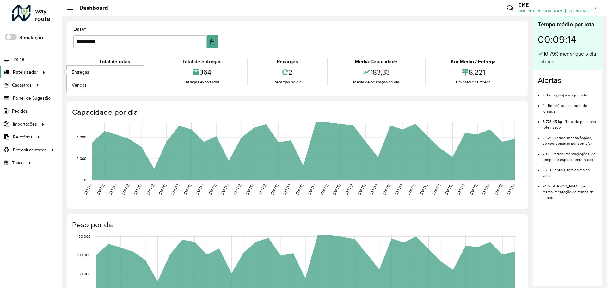
click at [30, 77] on link "Roteirizador" at bounding box center [23, 72] width 47 height 13
click at [98, 70] on link "Entregas" at bounding box center [105, 72] width 77 height 13
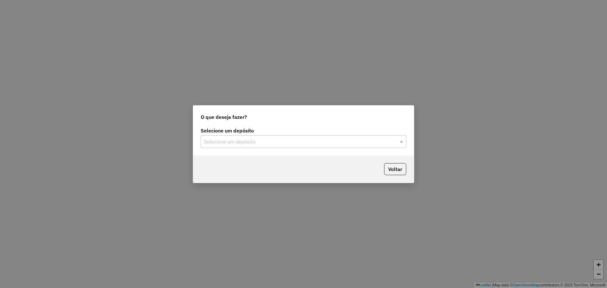
click at [256, 140] on input "text" at bounding box center [297, 142] width 187 height 8
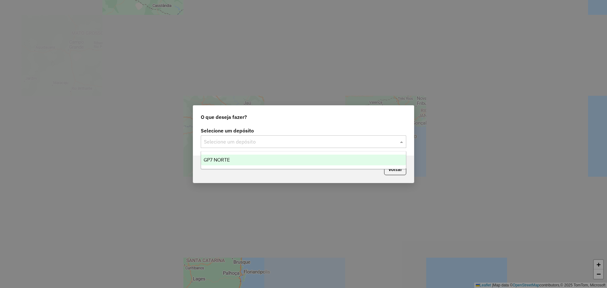
click at [235, 163] on div "GP7 NORTE" at bounding box center [303, 160] width 205 height 11
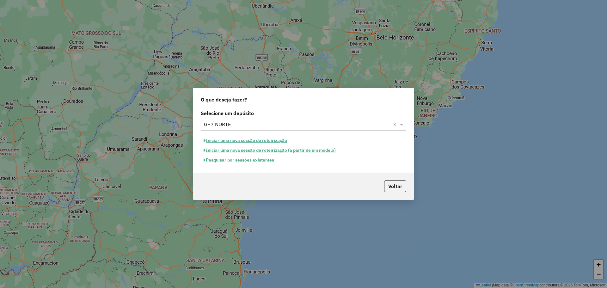
click at [248, 160] on button "Pesquisar por sessões existentes" at bounding box center [239, 160] width 76 height 10
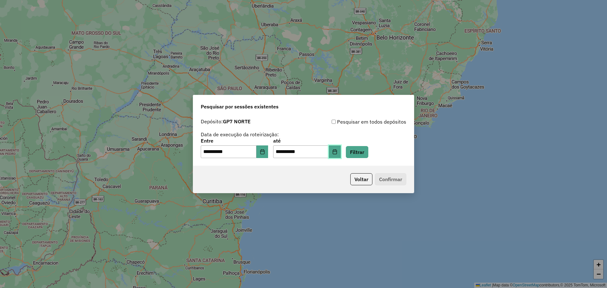
click at [341, 149] on button "Choose Date" at bounding box center [335, 151] width 12 height 13
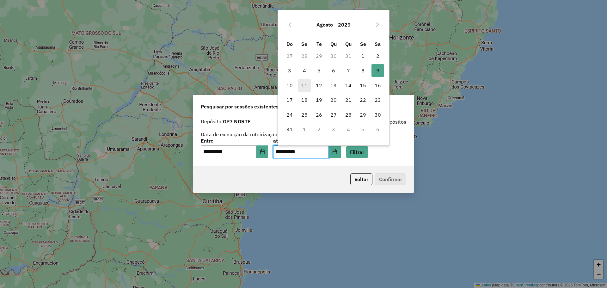
click at [301, 86] on span "11" at bounding box center [304, 85] width 13 height 13
type input "**********"
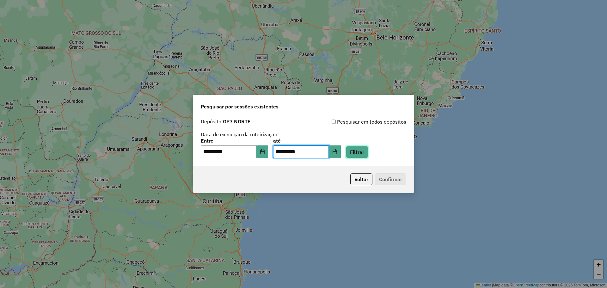
click at [368, 148] on button "Filtrar" at bounding box center [357, 152] width 22 height 12
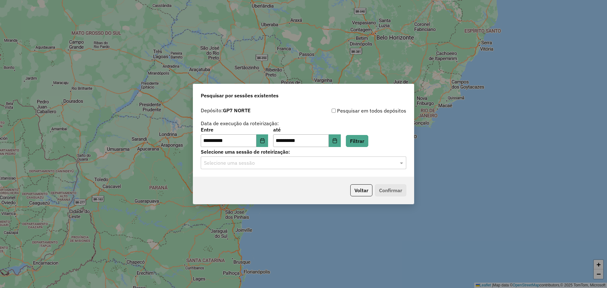
click at [269, 159] on input "text" at bounding box center [297, 163] width 187 height 8
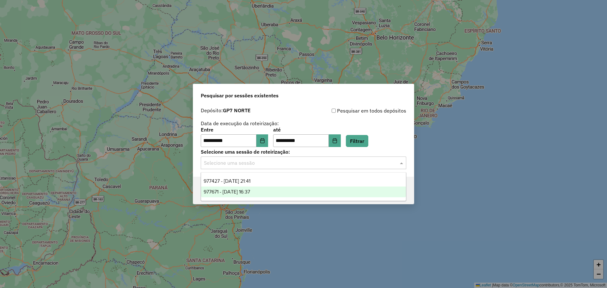
click at [227, 193] on span "977671 - 11/08/2025 16:37" at bounding box center [227, 191] width 46 height 5
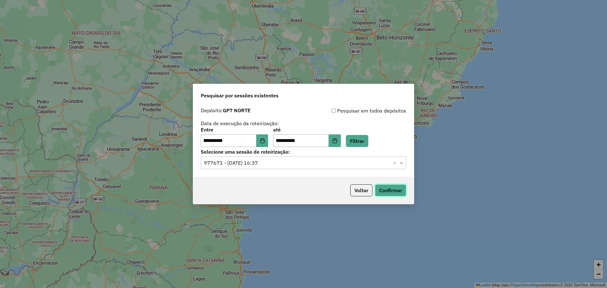
click at [396, 187] on button "Confirmar" at bounding box center [390, 190] width 31 height 12
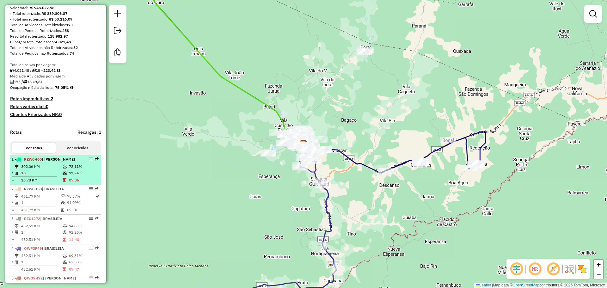
scroll to position [95, 0]
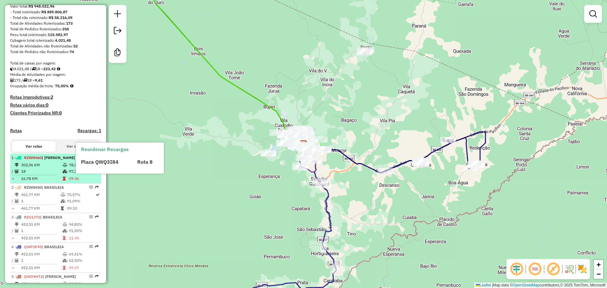
click at [54, 174] on td "18" at bounding box center [41, 171] width 41 height 6
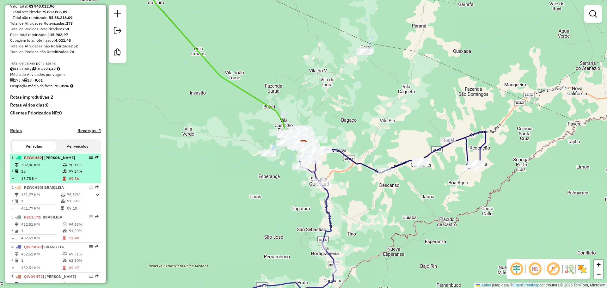
select select "**********"
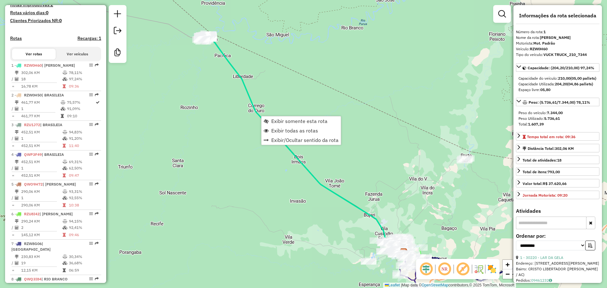
scroll to position [249, 0]
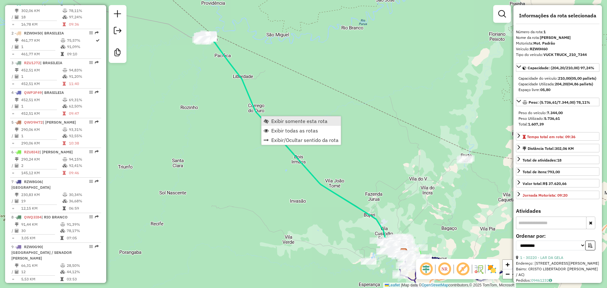
click at [295, 122] on span "Exibir somente esta rota" at bounding box center [299, 121] width 56 height 5
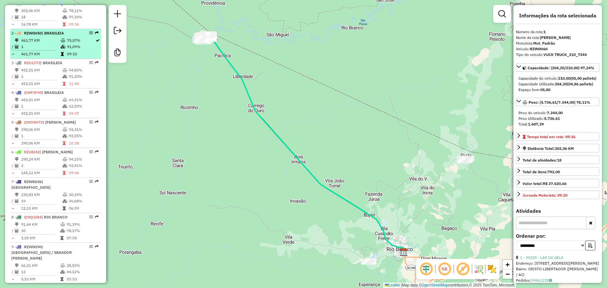
click at [57, 44] on td "461,77 KM" at bounding box center [41, 40] width 40 height 6
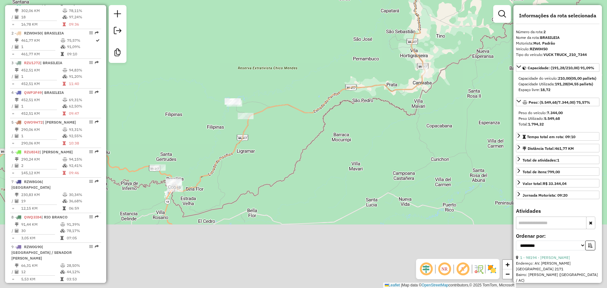
drag, startPoint x: 201, startPoint y: 230, endPoint x: 194, endPoint y: 147, distance: 83.5
click at [197, 146] on div "Janela de atendimento Grade de atendimento Capacidade Transportadoras Veículos …" at bounding box center [303, 144] width 607 height 288
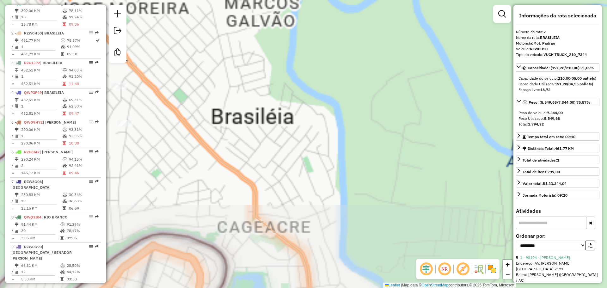
drag, startPoint x: 196, startPoint y: 127, endPoint x: 399, endPoint y: 287, distance: 258.1
click at [404, 288] on html "Aguarde... Pop-up bloqueado! Seu navegador bloqueou automáticamente a abertura …" at bounding box center [303, 144] width 607 height 288
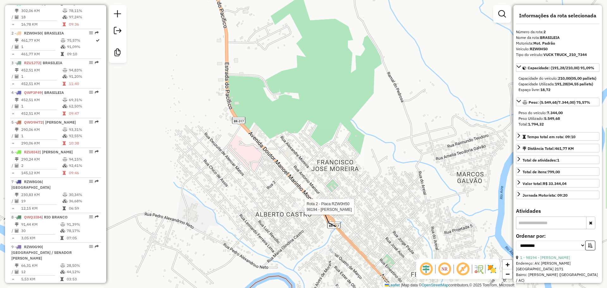
click at [299, 210] on div at bounding box center [303, 207] width 16 height 6
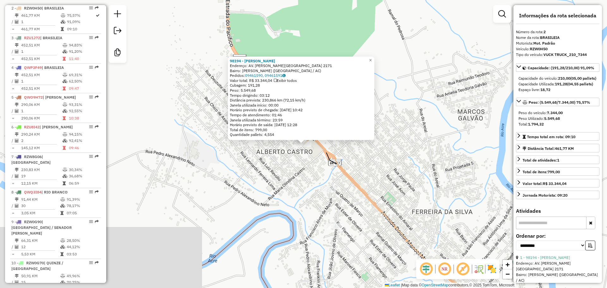
scroll to position [284, 0]
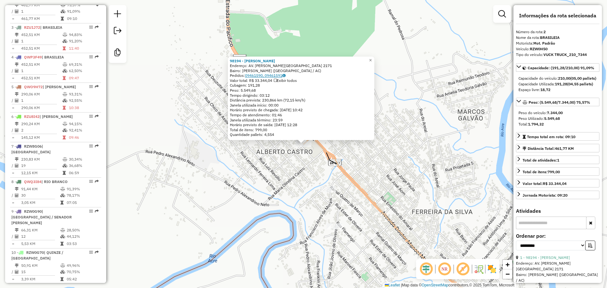
click at [259, 75] on link "09461590, 09461591" at bounding box center [265, 75] width 40 height 5
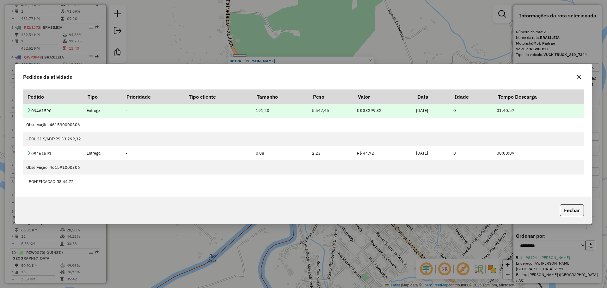
click at [28, 109] on icon at bounding box center [28, 109] width 5 height 5
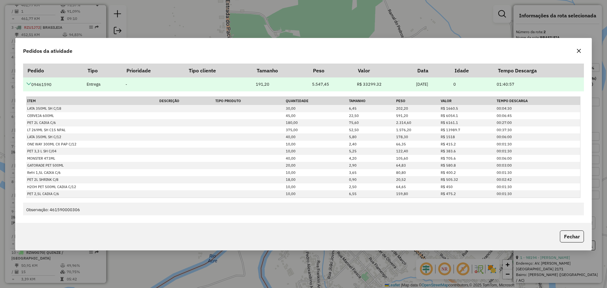
click at [27, 85] on icon at bounding box center [28, 83] width 5 height 5
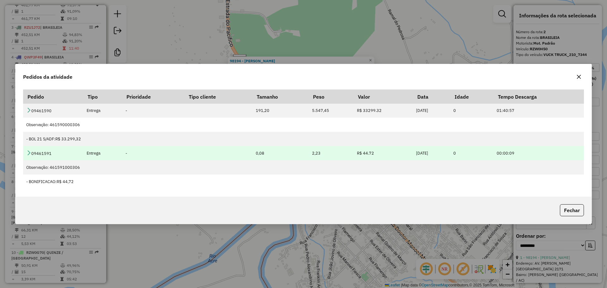
click at [27, 153] on icon at bounding box center [28, 152] width 5 height 5
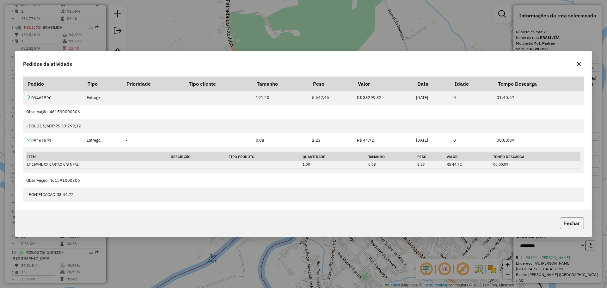
drag, startPoint x: 579, startPoint y: 225, endPoint x: 484, endPoint y: 187, distance: 102.4
click at [579, 225] on button "Fechar" at bounding box center [572, 223] width 24 height 12
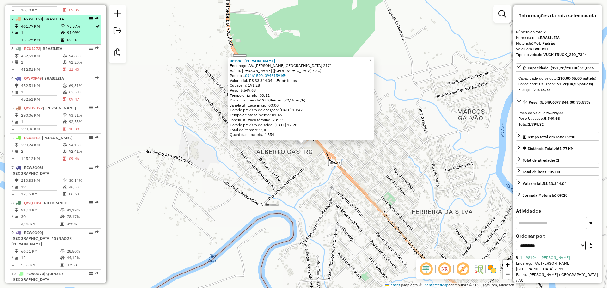
scroll to position [253, 0]
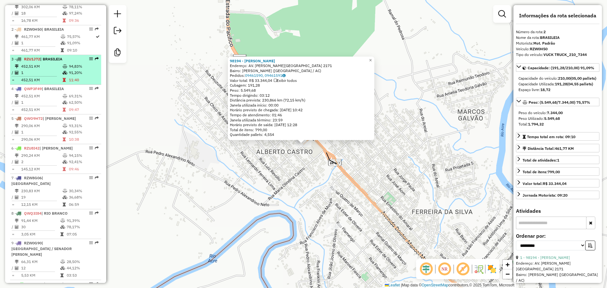
click at [44, 62] on div "3 - RZU1J72 | [GEOGRAPHIC_DATA]" at bounding box center [44, 59] width 67 height 6
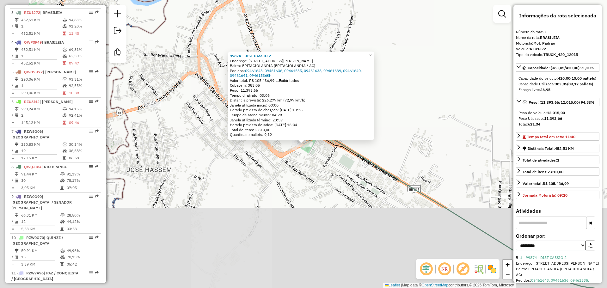
scroll to position [314, 0]
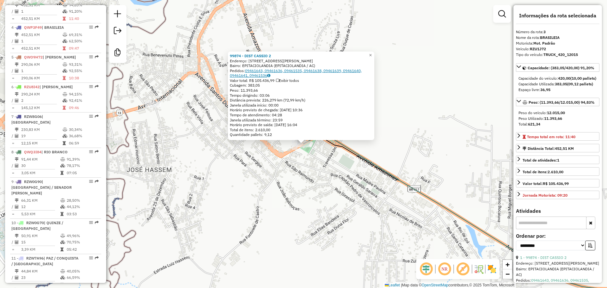
click at [262, 73] on link "09461643, 09461636, 09461535, 09461638, 09461639, 09461640, 09461641, 09461536" at bounding box center [296, 73] width 132 height 10
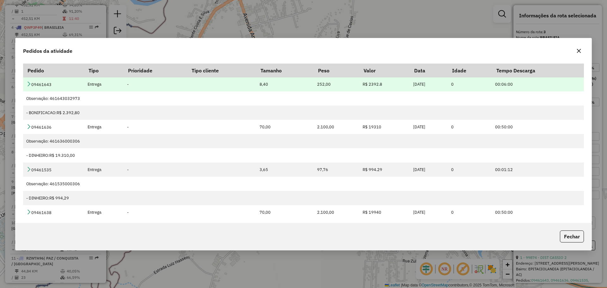
click at [30, 84] on icon at bounding box center [28, 83] width 5 height 5
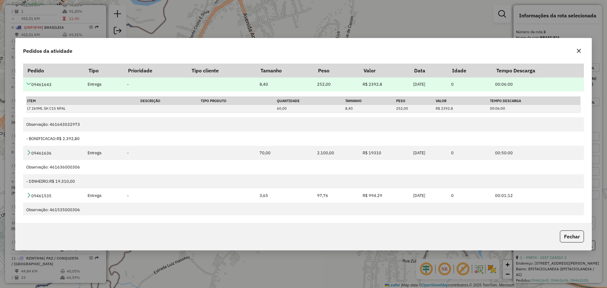
click at [27, 83] on icon at bounding box center [28, 83] width 5 height 5
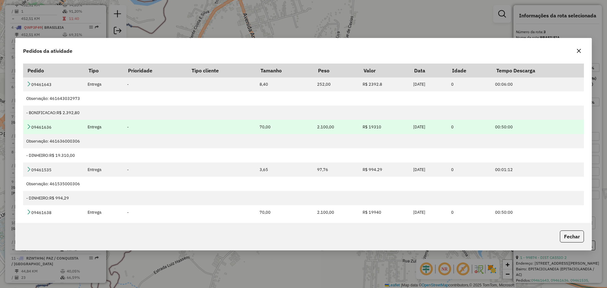
click at [28, 130] on td "09461636" at bounding box center [53, 127] width 61 height 14
click at [28, 128] on icon at bounding box center [28, 126] width 5 height 5
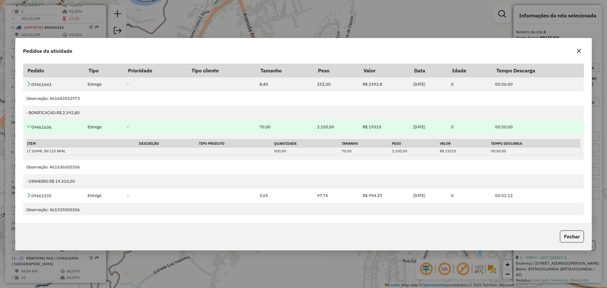
click at [28, 128] on icon at bounding box center [28, 126] width 5 height 5
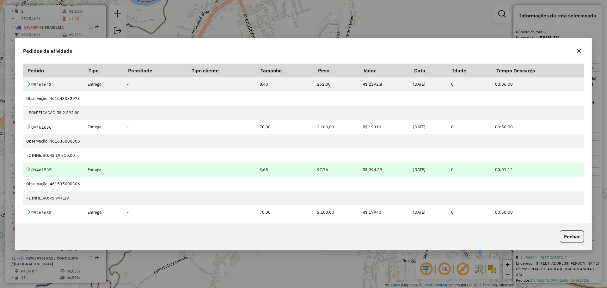
click at [28, 169] on icon at bounding box center [28, 169] width 5 height 5
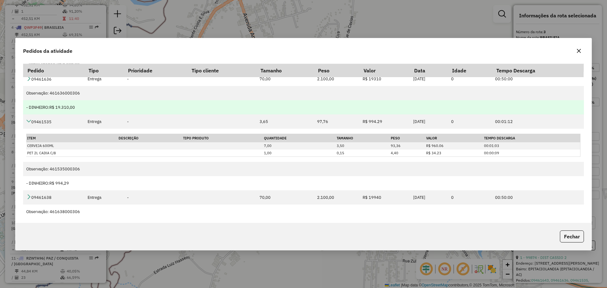
scroll to position [63, 0]
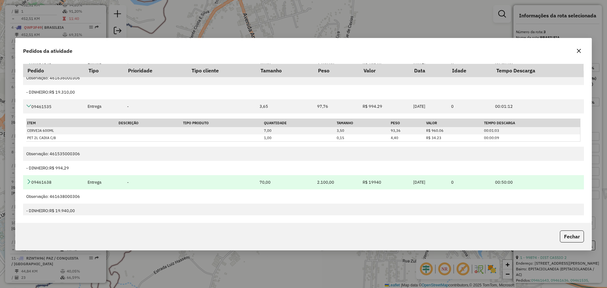
click at [28, 180] on icon at bounding box center [28, 181] width 5 height 5
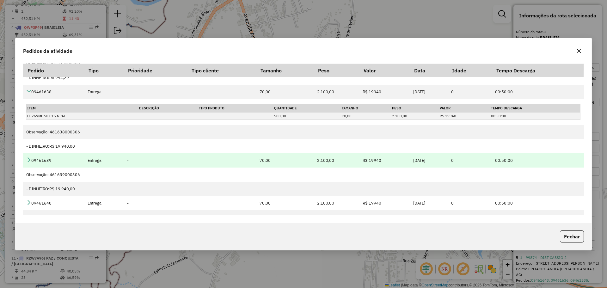
scroll to position [158, 0]
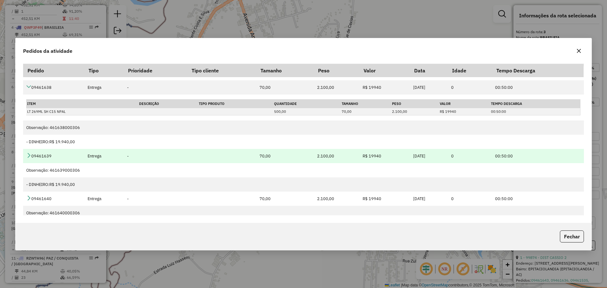
click at [32, 159] on td "09461639" at bounding box center [53, 156] width 61 height 14
click at [28, 156] on icon at bounding box center [28, 155] width 5 height 5
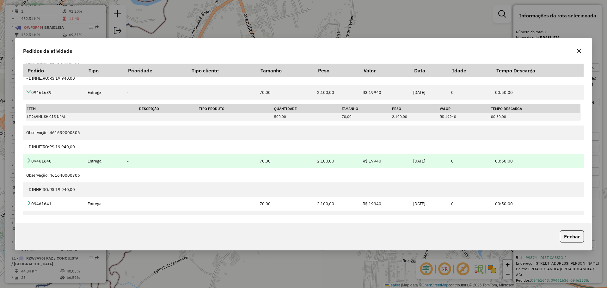
scroll to position [221, 0]
click at [29, 162] on icon at bounding box center [28, 160] width 5 height 5
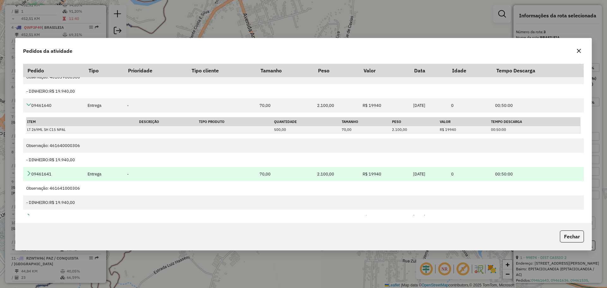
scroll to position [284, 0]
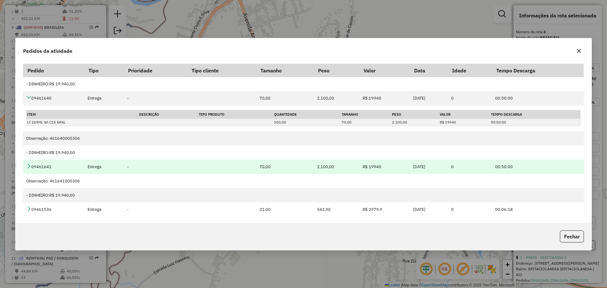
drag, startPoint x: 29, startPoint y: 165, endPoint x: 36, endPoint y: 158, distance: 10.1
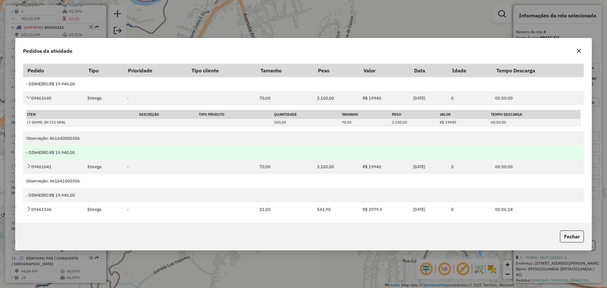
click at [29, 164] on icon at bounding box center [28, 165] width 5 height 5
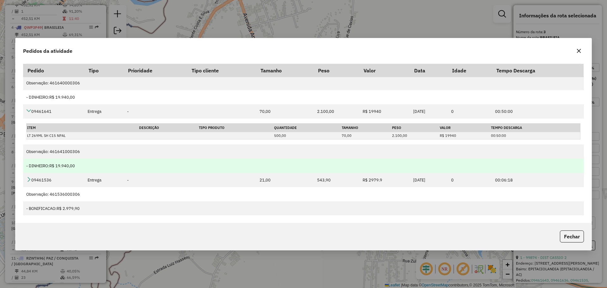
scroll to position [340, 0]
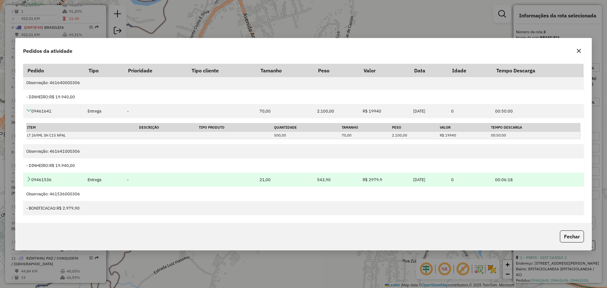
click at [28, 177] on icon at bounding box center [28, 178] width 5 height 5
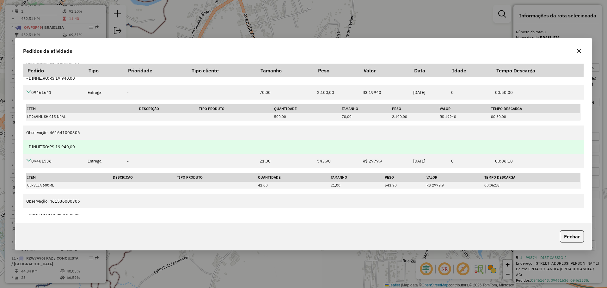
scroll to position [366, 0]
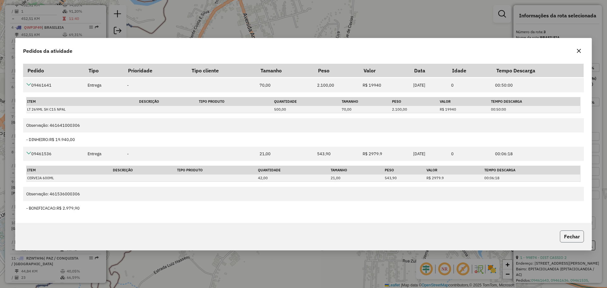
click at [564, 233] on button "Fechar" at bounding box center [572, 236] width 24 height 12
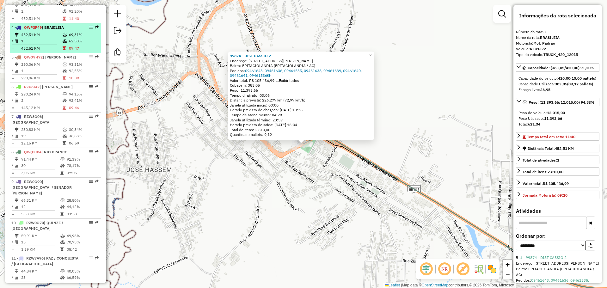
click at [49, 44] on td "1" at bounding box center [41, 41] width 41 height 6
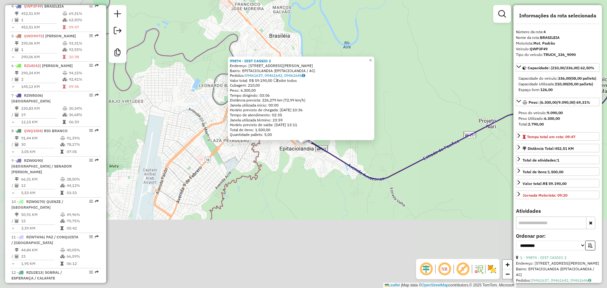
scroll to position [344, 0]
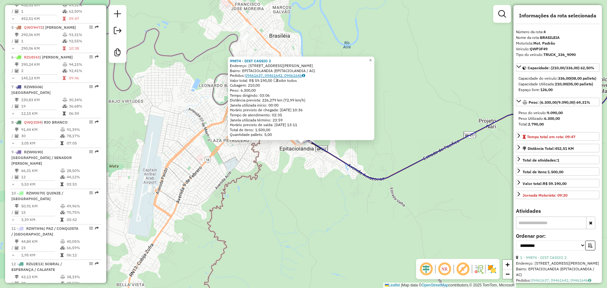
click at [278, 76] on link "09461637, 09461642, 09461646" at bounding box center [275, 75] width 60 height 5
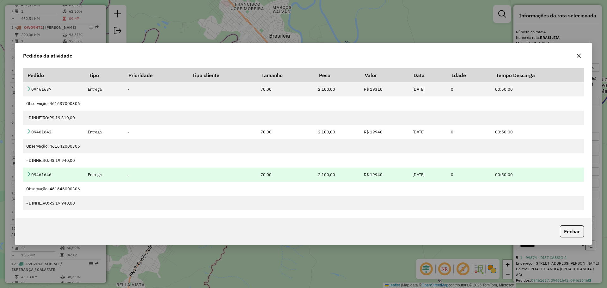
click at [29, 176] on icon at bounding box center [28, 173] width 5 height 5
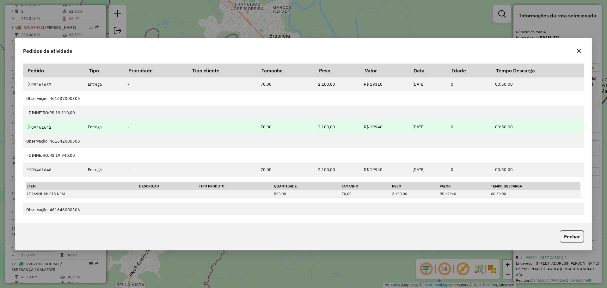
click at [28, 127] on icon at bounding box center [28, 126] width 5 height 5
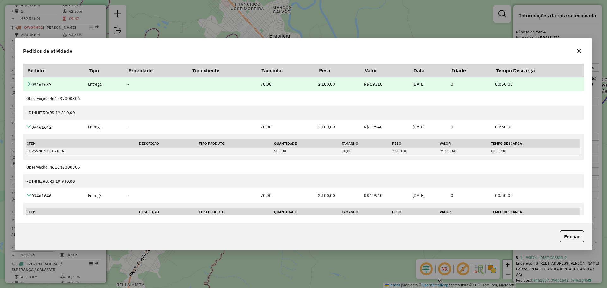
click at [31, 87] on td "09461637" at bounding box center [53, 84] width 61 height 14
click at [30, 85] on icon at bounding box center [28, 83] width 5 height 5
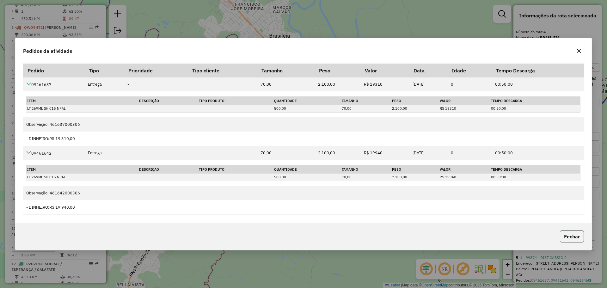
click at [581, 237] on button "Fechar" at bounding box center [572, 236] width 24 height 12
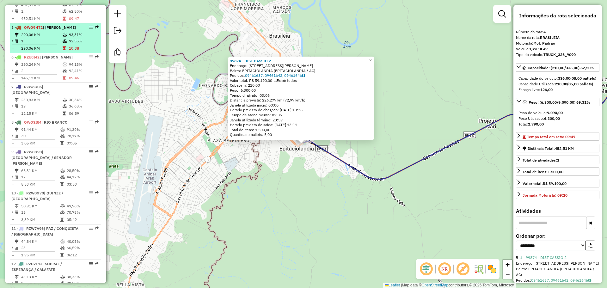
click at [66, 37] on icon at bounding box center [65, 35] width 5 height 4
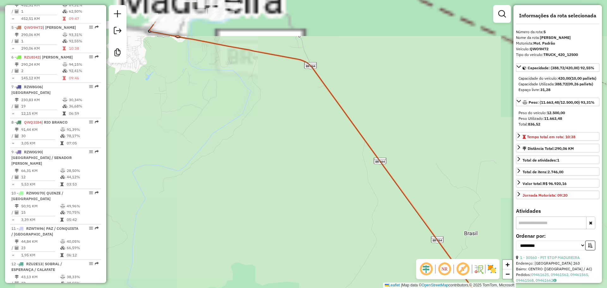
drag, startPoint x: 235, startPoint y: 66, endPoint x: 275, endPoint y: 193, distance: 133.1
click at [275, 193] on div "Janela de atendimento Grade de atendimento Capacidade Transportadoras Veículos …" at bounding box center [303, 144] width 607 height 288
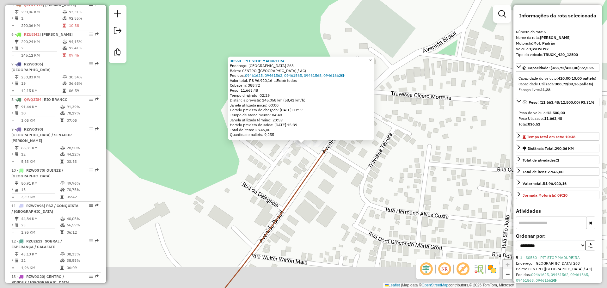
scroll to position [374, 0]
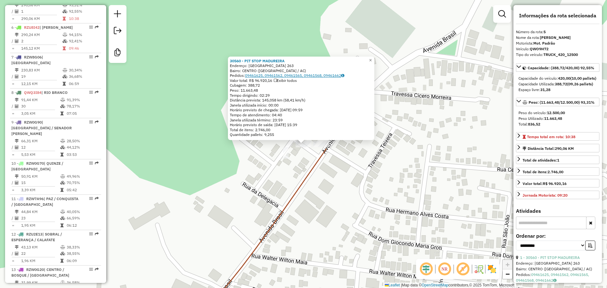
click at [267, 76] on link "09461625, 09461562, 09461565, 09461568, 09461662" at bounding box center [294, 75] width 99 height 5
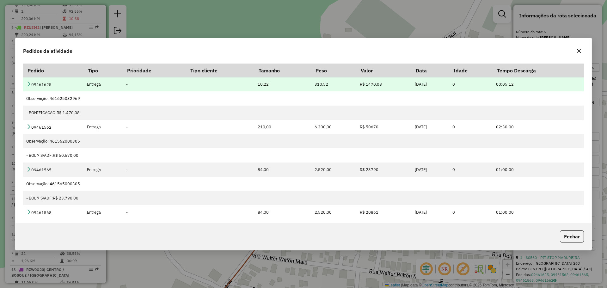
click at [29, 84] on icon at bounding box center [28, 83] width 5 height 5
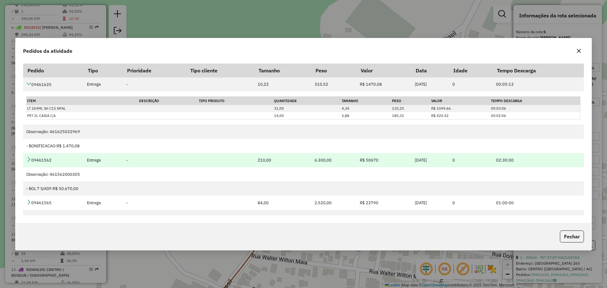
click at [30, 159] on icon at bounding box center [28, 159] width 5 height 5
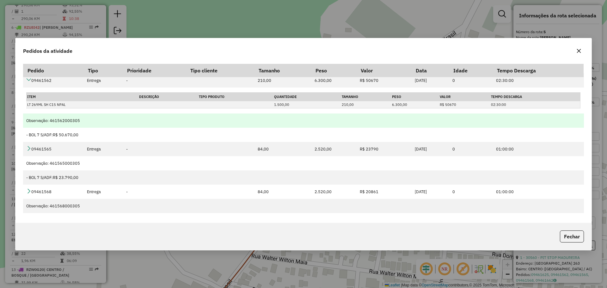
scroll to position [95, 0]
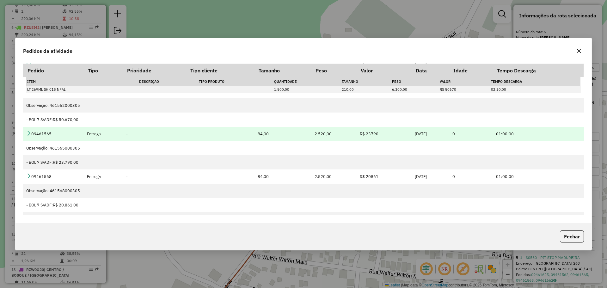
click at [28, 131] on icon at bounding box center [28, 133] width 5 height 5
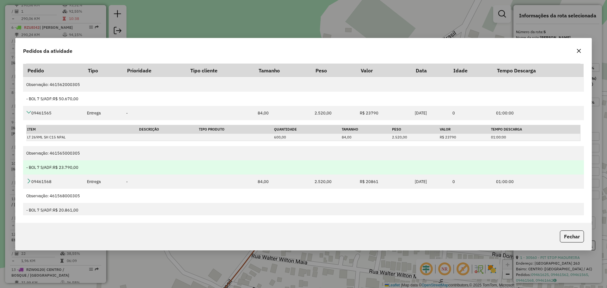
scroll to position [126, 0]
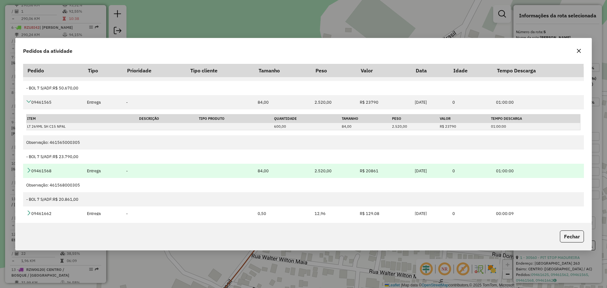
click at [27, 171] on icon at bounding box center [28, 170] width 5 height 5
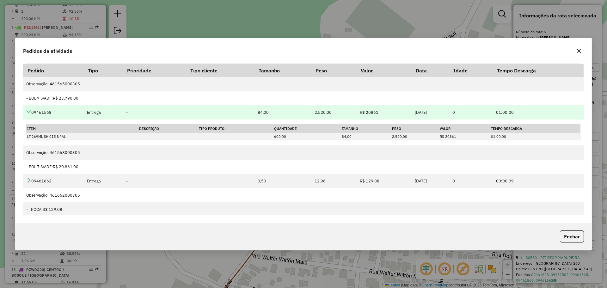
scroll to position [186, 0]
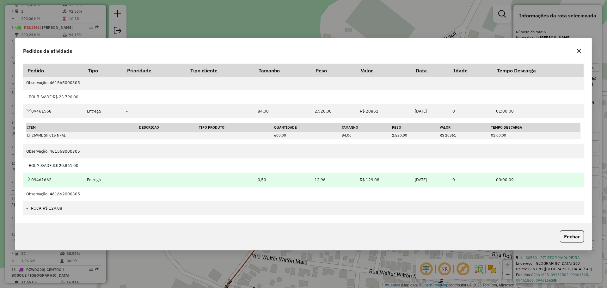
click at [29, 176] on icon at bounding box center [28, 178] width 5 height 5
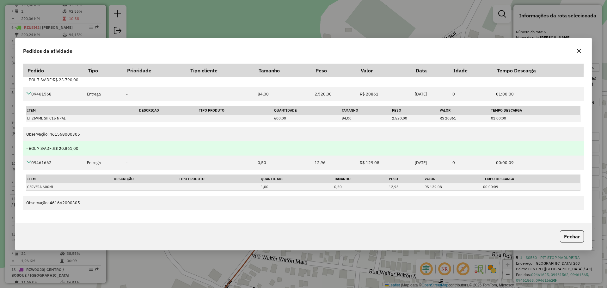
scroll to position [212, 0]
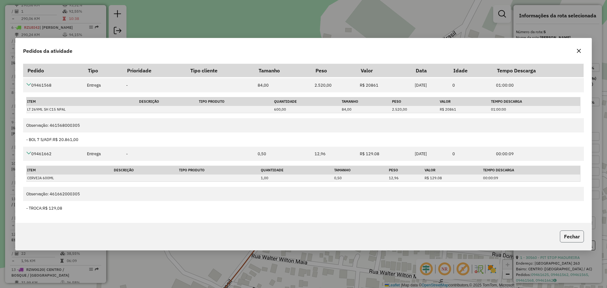
click at [575, 236] on button "Fechar" at bounding box center [572, 236] width 24 height 12
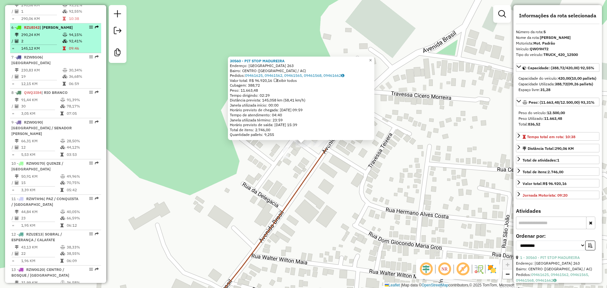
click at [48, 53] on li "6 - RZU8I42 | [GEOGRAPHIC_DATA] 290,24 KM 94,15% / 2 92,41% = 145,12 KM 09:46" at bounding box center [55, 38] width 91 height 30
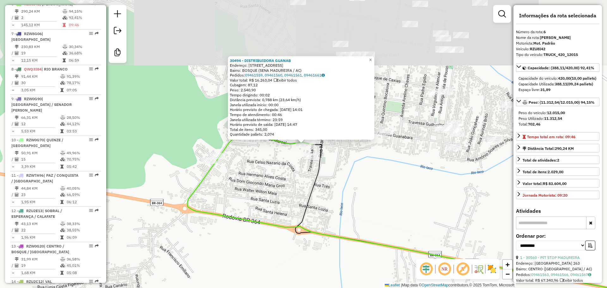
scroll to position [409, 0]
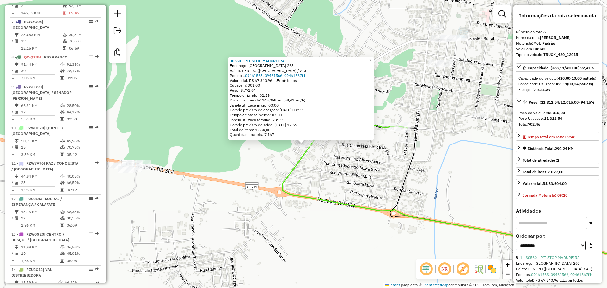
click at [259, 76] on link "09461563, 09461566, 09461567" at bounding box center [275, 75] width 60 height 5
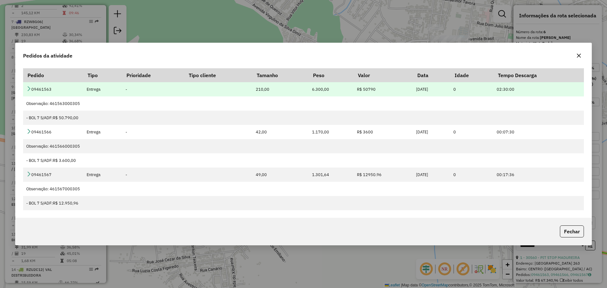
click at [30, 88] on icon at bounding box center [28, 88] width 5 height 5
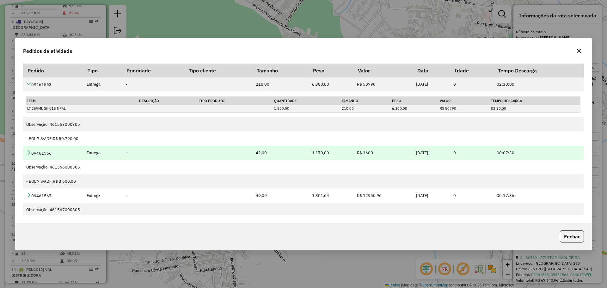
drag, startPoint x: 28, startPoint y: 149, endPoint x: 32, endPoint y: 154, distance: 5.9
click at [28, 150] on td "09461566" at bounding box center [53, 153] width 60 height 14
click at [28, 154] on icon at bounding box center [28, 152] width 5 height 5
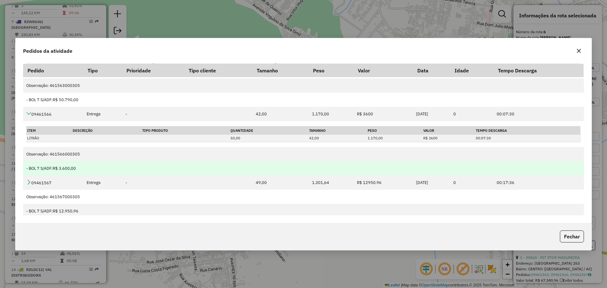
scroll to position [42, 0]
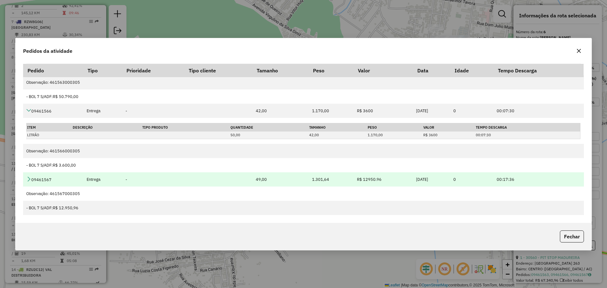
click at [29, 177] on icon at bounding box center [28, 178] width 5 height 5
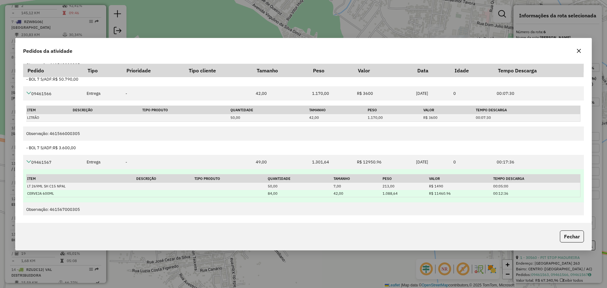
scroll to position [75, 0]
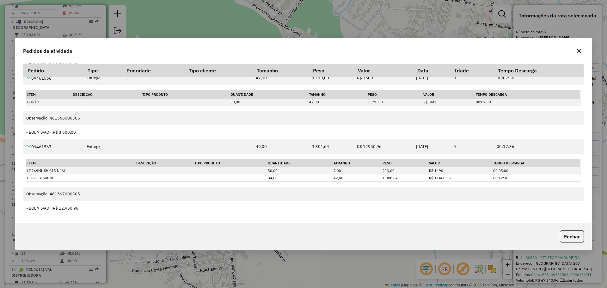
click at [580, 51] on icon "button" at bounding box center [578, 50] width 5 height 5
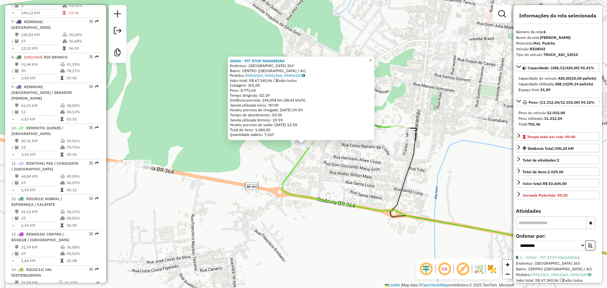
click at [299, 164] on icon at bounding box center [474, 203] width 385 height 124
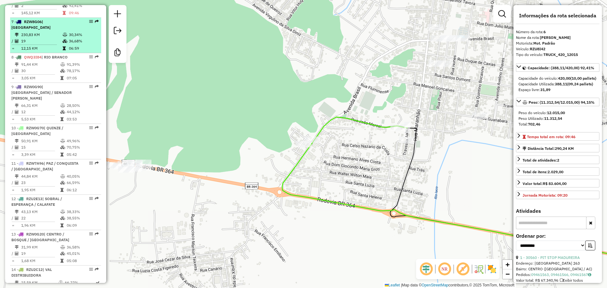
click at [52, 38] on td "230,83 KM" at bounding box center [41, 35] width 41 height 6
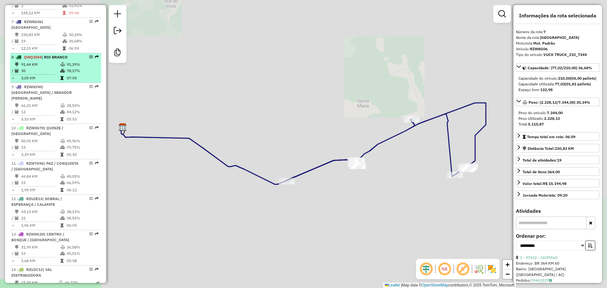
click at [48, 68] on td "91,44 KM" at bounding box center [40, 64] width 39 height 6
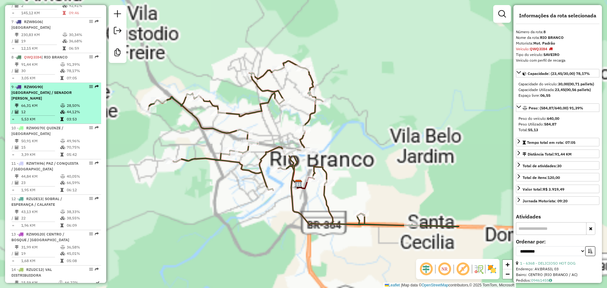
click at [43, 109] on td "66,31 KM" at bounding box center [40, 105] width 39 height 6
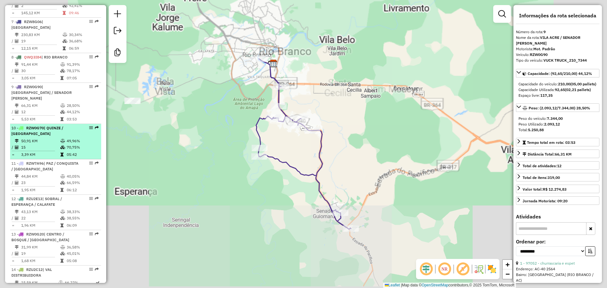
click at [46, 137] on div "10 - RZW0G70 | QUINZE / BELO JARDIM" at bounding box center [44, 130] width 67 height 11
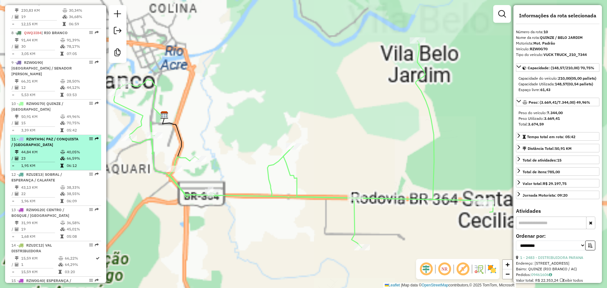
scroll to position [441, 0]
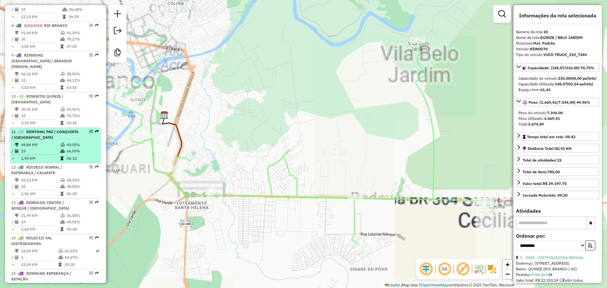
click at [38, 154] on td "23" at bounding box center [40, 151] width 39 height 6
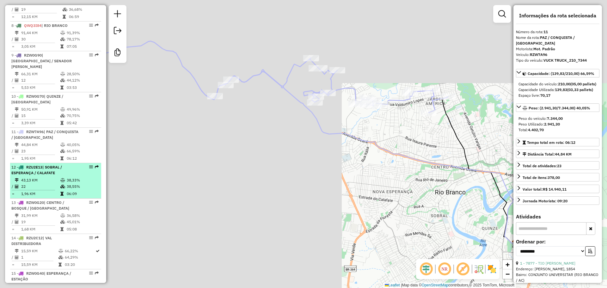
click at [49, 190] on td "22" at bounding box center [40, 186] width 39 height 6
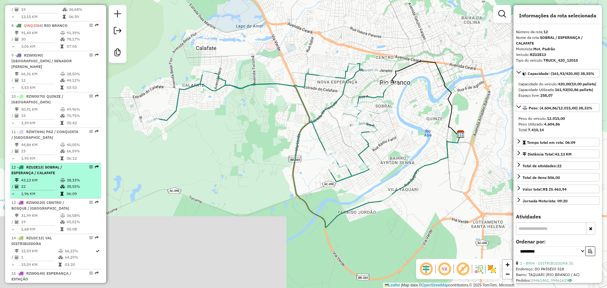
scroll to position [472, 0]
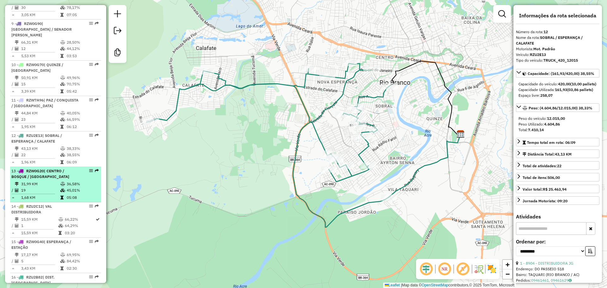
click at [40, 180] on div "13 - RZW0G20 | CENTRO / BOSQUE / [GEOGRAPHIC_DATA]" at bounding box center [44, 173] width 67 height 11
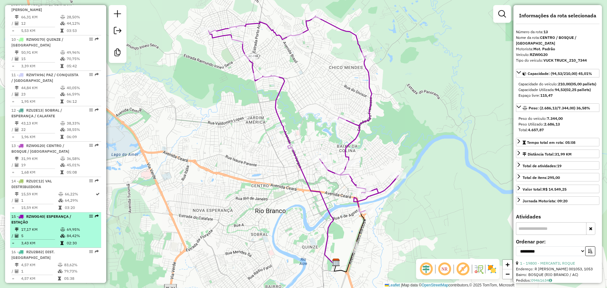
scroll to position [535, 0]
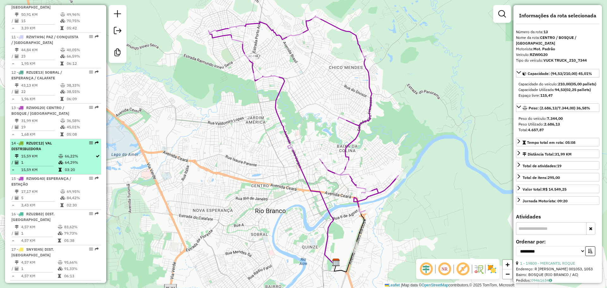
click at [51, 152] on div "14 - RZU2C12 | VAL DISTRIBUIDORA" at bounding box center [44, 145] width 67 height 11
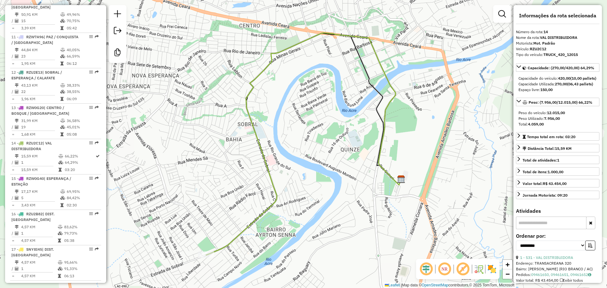
click at [210, 251] on icon at bounding box center [303, 144] width 195 height 222
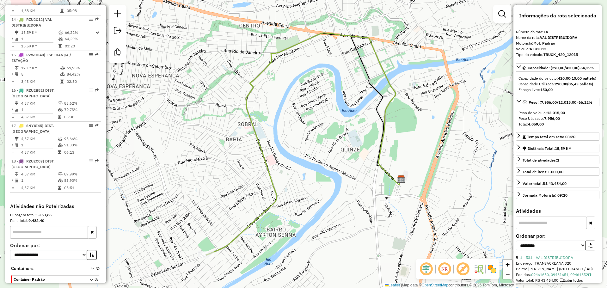
scroll to position [673, 0]
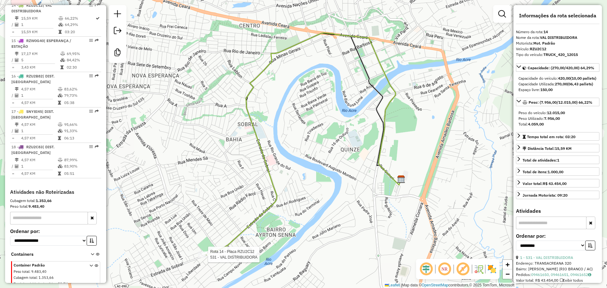
click at [206, 258] on div at bounding box center [206, 254] width 16 height 6
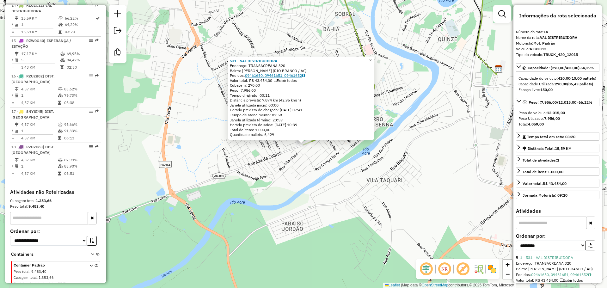
click at [272, 75] on link "09461650, 09461651, 09461652" at bounding box center [275, 75] width 60 height 5
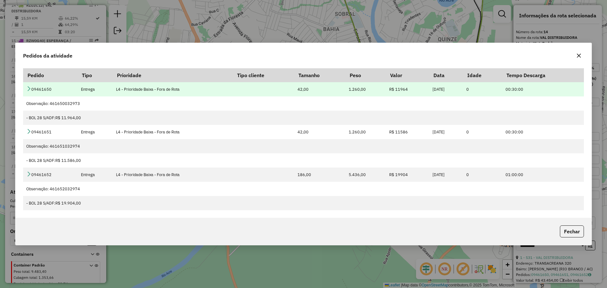
click at [29, 92] on link at bounding box center [28, 89] width 5 height 5
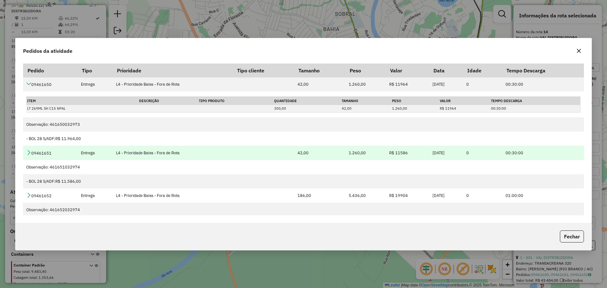
click at [29, 154] on icon at bounding box center [28, 152] width 5 height 5
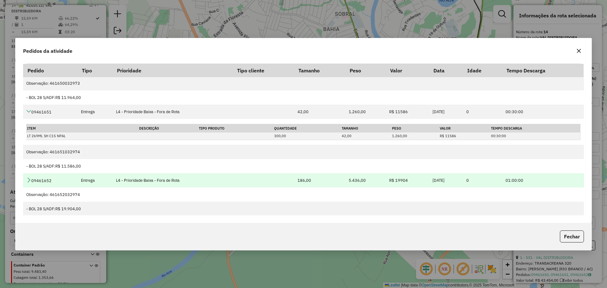
scroll to position [42, 0]
click at [30, 178] on icon at bounding box center [28, 178] width 5 height 5
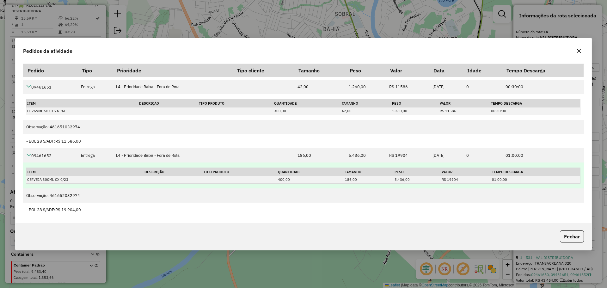
scroll to position [68, 0]
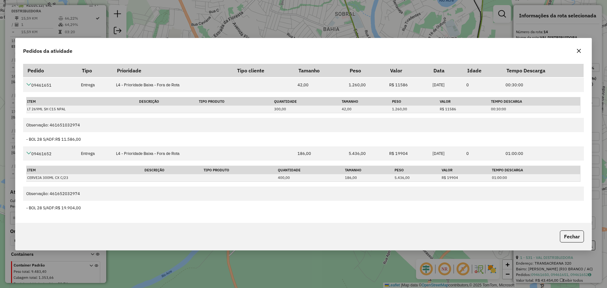
click at [576, 51] on icon "button" at bounding box center [578, 50] width 5 height 5
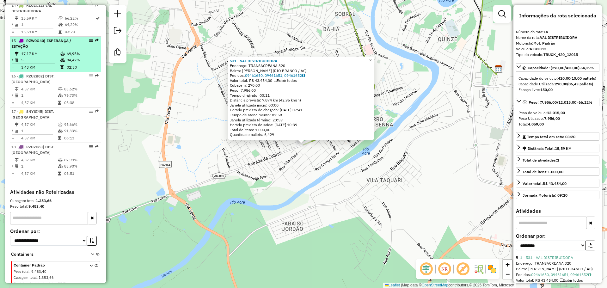
click at [45, 49] on div "15 - RZW0G40 | ESPERANÇA / ESTAÇÃO" at bounding box center [44, 43] width 67 height 11
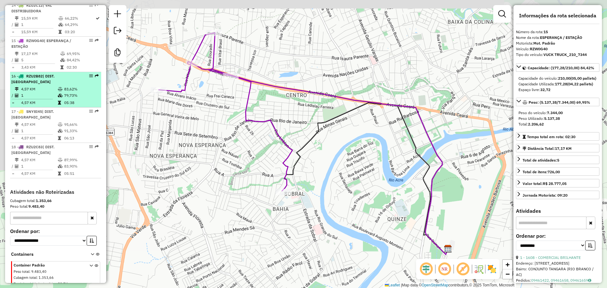
click at [44, 99] on td "1" at bounding box center [39, 95] width 37 height 6
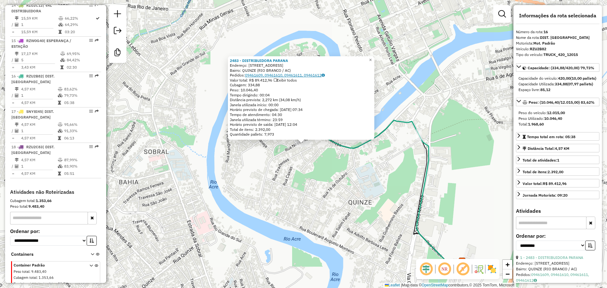
click at [254, 74] on link "09461609, 09461610, 09461611, 09461612" at bounding box center [285, 75] width 80 height 5
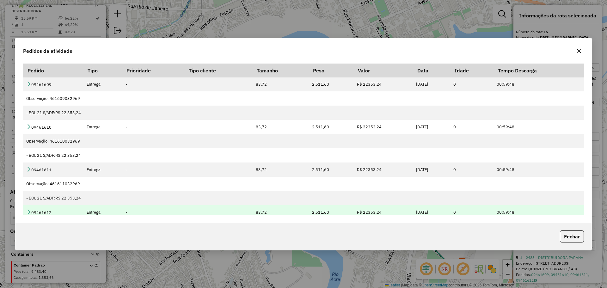
click at [28, 211] on icon at bounding box center [28, 211] width 5 height 5
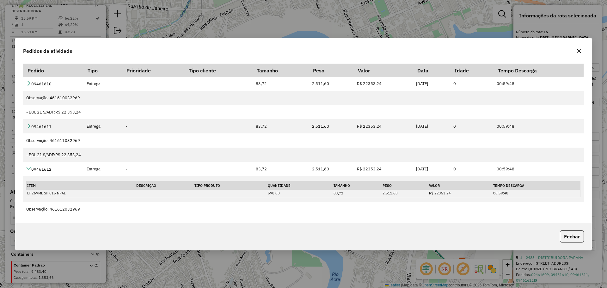
scroll to position [59, 0]
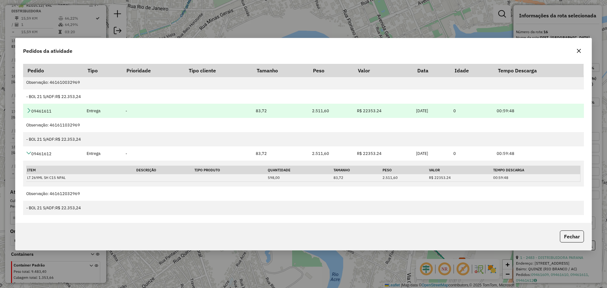
click at [27, 107] on td "09461611" at bounding box center [53, 111] width 60 height 14
click at [28, 111] on icon at bounding box center [28, 110] width 5 height 5
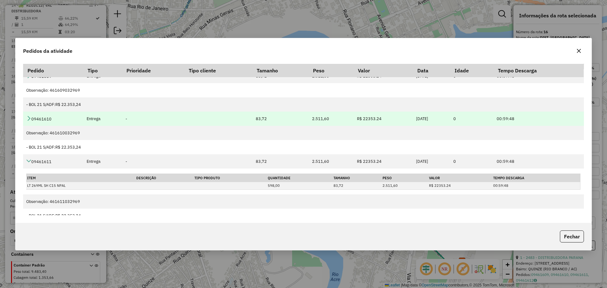
scroll to position [0, 0]
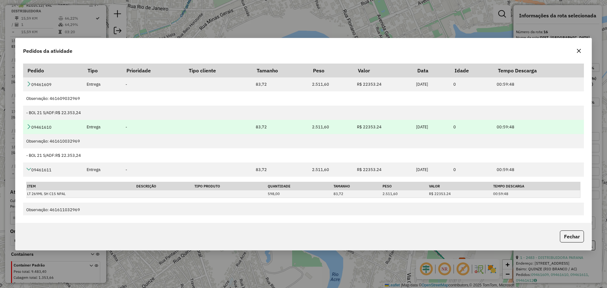
click at [30, 126] on icon at bounding box center [28, 126] width 5 height 5
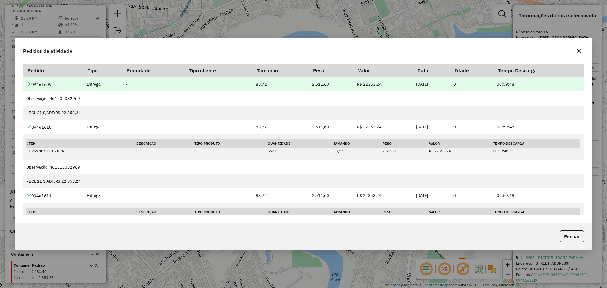
click at [28, 83] on icon at bounding box center [28, 83] width 5 height 5
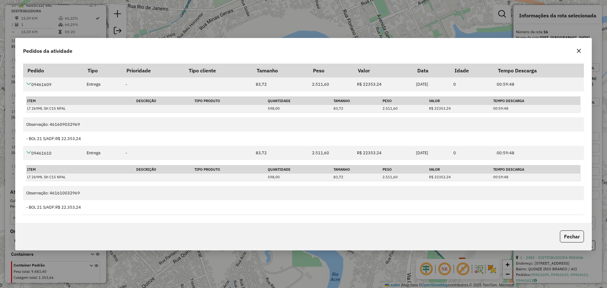
click at [584, 53] on div "Pedidos da atividade" at bounding box center [303, 49] width 576 height 23
click at [581, 53] on icon "button" at bounding box center [578, 50] width 5 height 5
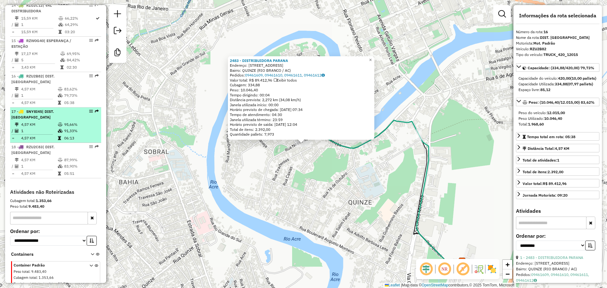
click at [46, 139] on td "4,57 KM" at bounding box center [39, 138] width 37 height 6
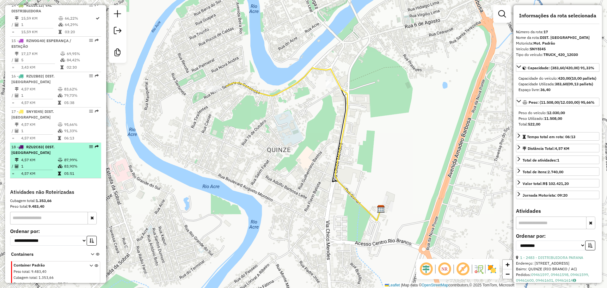
click at [59, 164] on icon at bounding box center [60, 166] width 5 height 4
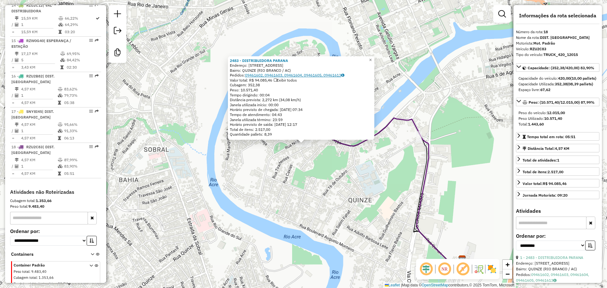
click at [251, 74] on link "09461602, 09461603, 09461604, 09461605, 09461613" at bounding box center [294, 75] width 99 height 5
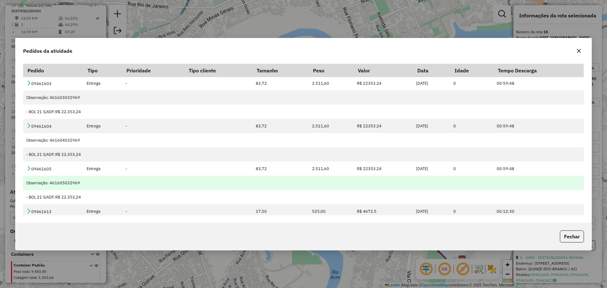
scroll to position [76, 0]
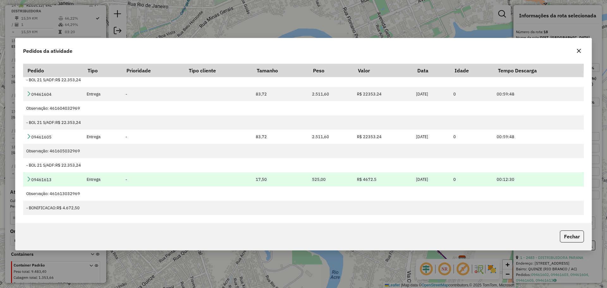
click at [29, 179] on icon at bounding box center [28, 178] width 5 height 5
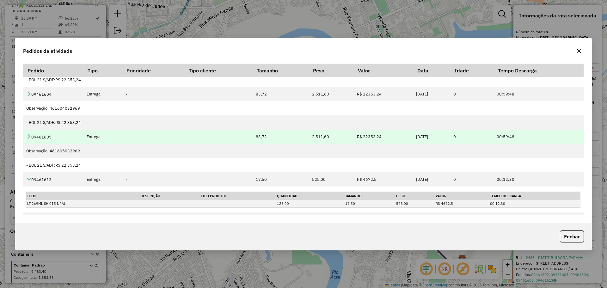
click at [29, 135] on icon at bounding box center [28, 136] width 5 height 5
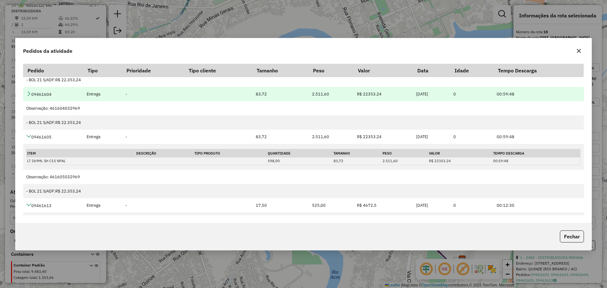
click at [28, 91] on icon at bounding box center [28, 93] width 5 height 5
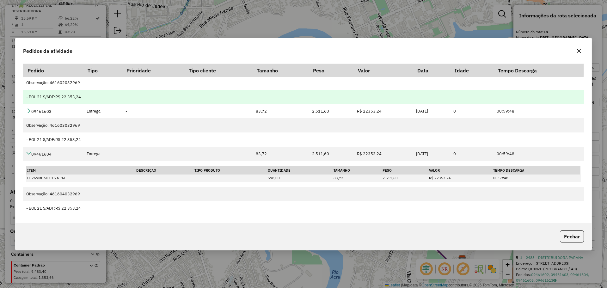
scroll to position [12, 0]
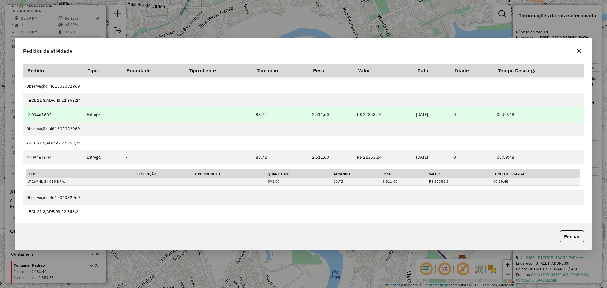
click at [30, 113] on icon at bounding box center [28, 114] width 5 height 5
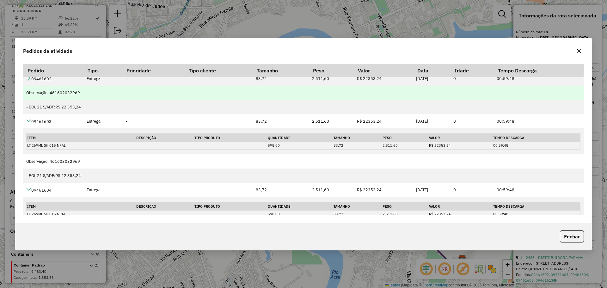
scroll to position [0, 0]
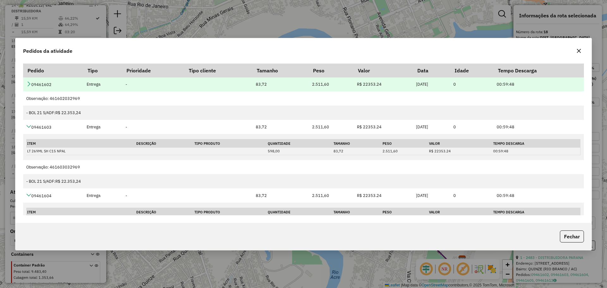
click at [31, 83] on icon at bounding box center [28, 83] width 5 height 5
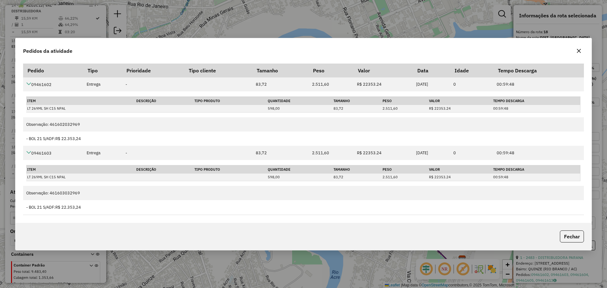
drag, startPoint x: 577, startPoint y: 50, endPoint x: 574, endPoint y: 52, distance: 3.3
click at [575, 51] on button "button" at bounding box center [579, 51] width 10 height 10
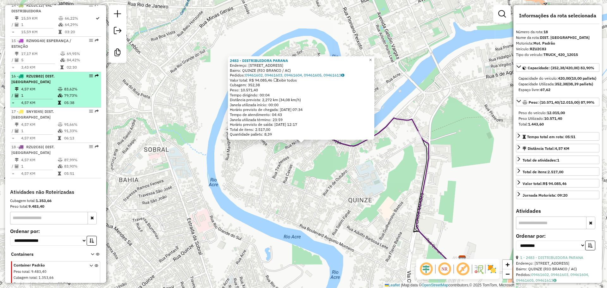
click at [34, 92] on td "4,57 KM" at bounding box center [39, 89] width 37 height 6
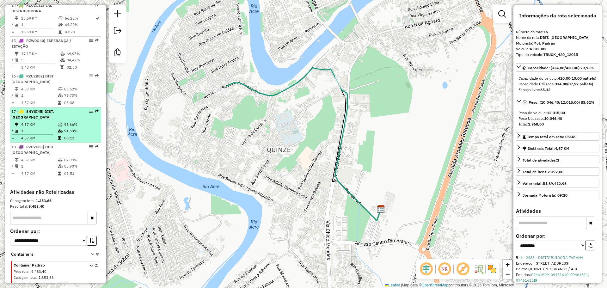
click at [37, 114] on span "SNY8I45" at bounding box center [34, 111] width 16 height 5
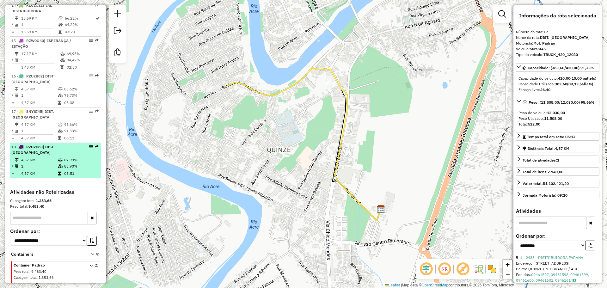
click at [41, 157] on td "4,57 KM" at bounding box center [39, 160] width 37 height 6
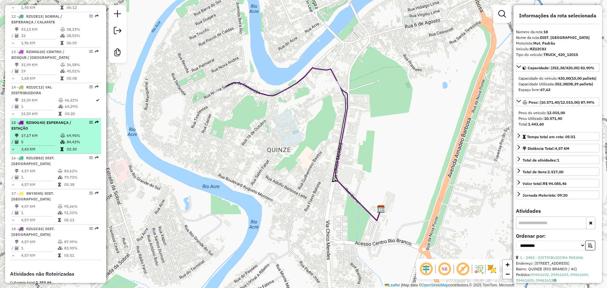
scroll to position [673, 0]
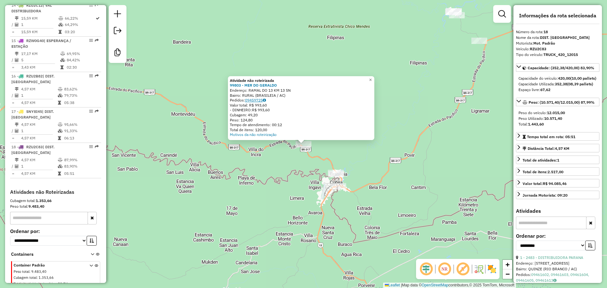
click at [262, 100] on link "09459725" at bounding box center [255, 100] width 21 height 5
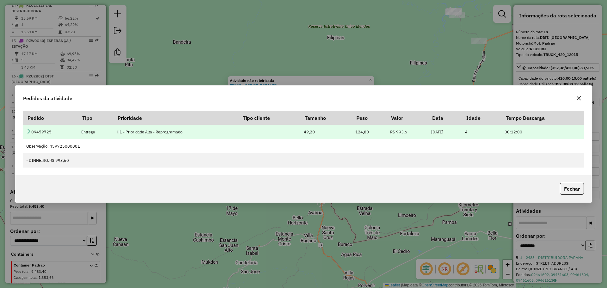
click at [27, 133] on icon at bounding box center [28, 131] width 5 height 5
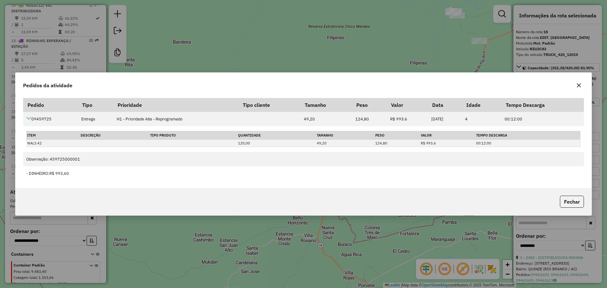
click at [578, 84] on icon "button" at bounding box center [579, 85] width 4 height 4
